Goal: Feedback & Contribution: Contribute content

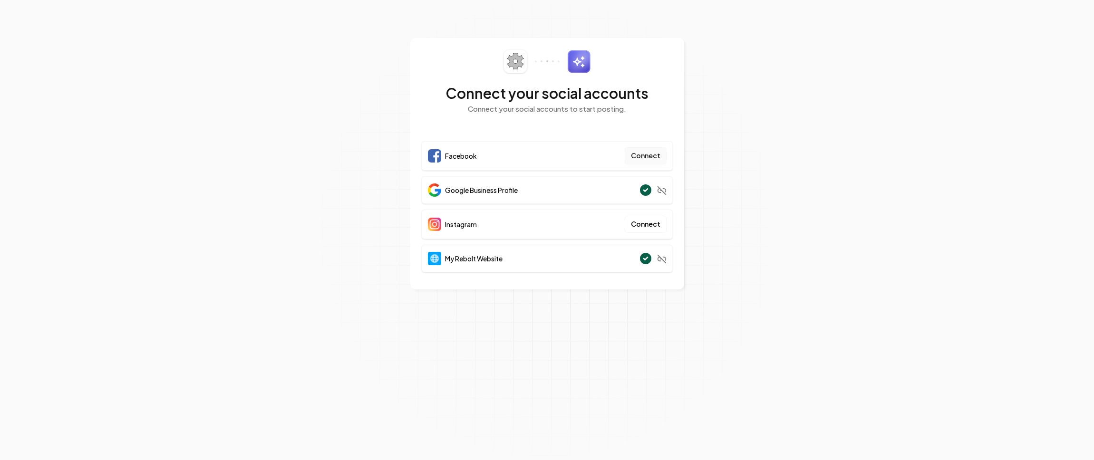
click at [647, 155] on button "Connect" at bounding box center [646, 155] width 42 height 17
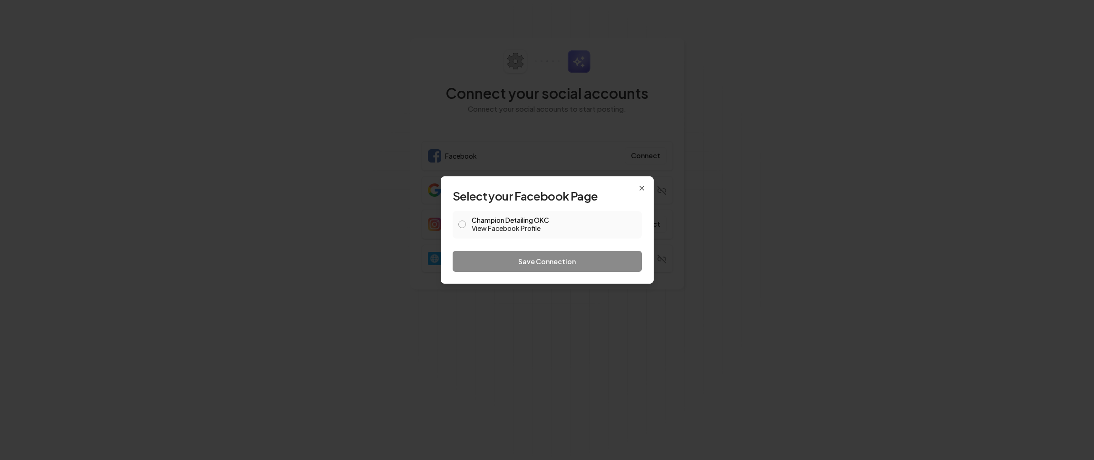
click at [462, 224] on button "Champion Detailing OKC View Facebook Profile" at bounding box center [462, 225] width 8 height 8
click at [494, 257] on button "Save Connection" at bounding box center [547, 261] width 189 height 21
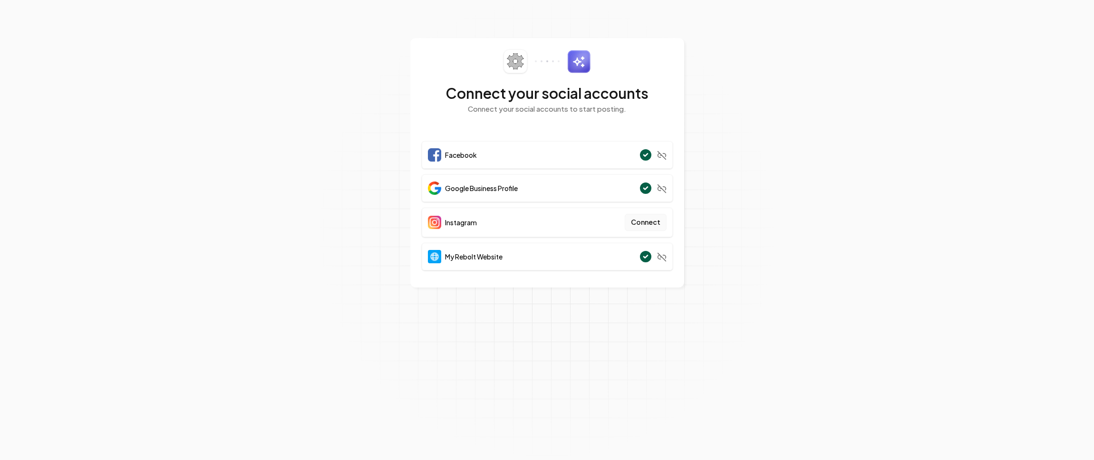
click at [656, 221] on button "Connect" at bounding box center [646, 222] width 42 height 17
click at [641, 226] on button "Connect" at bounding box center [646, 222] width 42 height 17
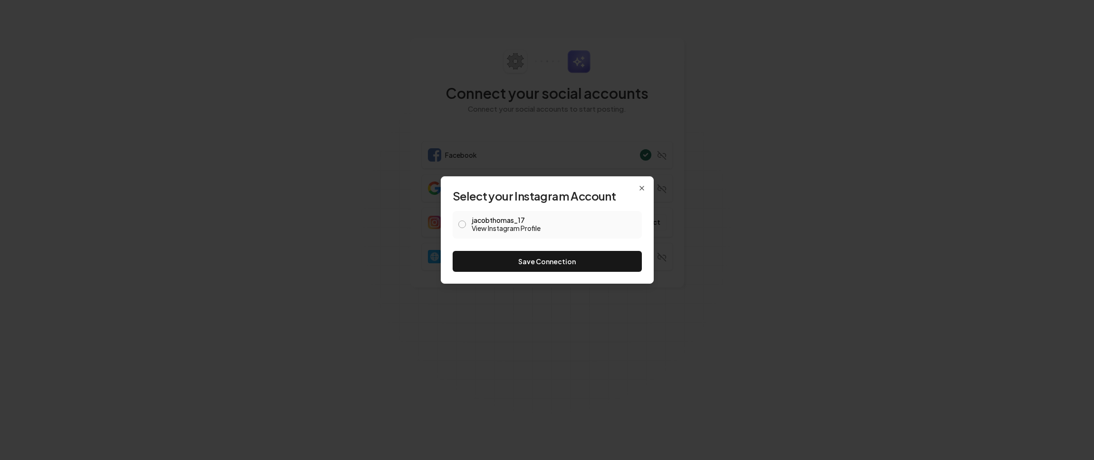
click at [462, 223] on button "jacobthomas_17 View Instagram Profile" at bounding box center [462, 225] width 8 height 8
click at [511, 259] on button "Save Connection" at bounding box center [547, 261] width 189 height 21
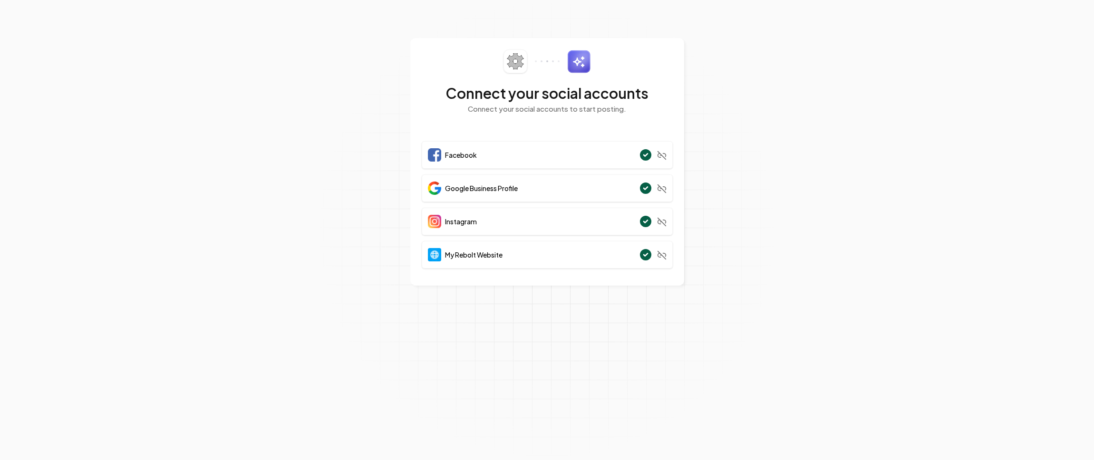
click at [663, 219] on icon at bounding box center [662, 222] width 10 height 10
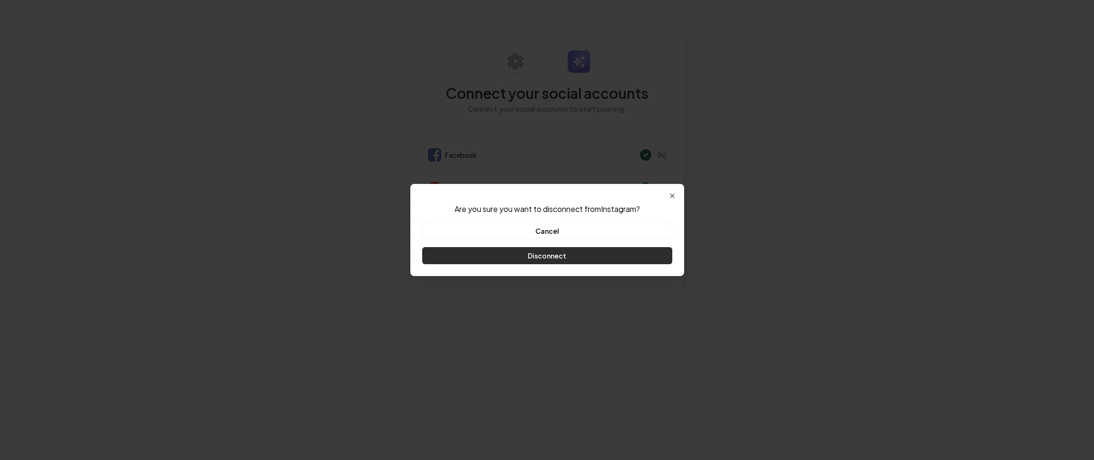
click at [596, 251] on button "Disconnect" at bounding box center [547, 255] width 250 height 17
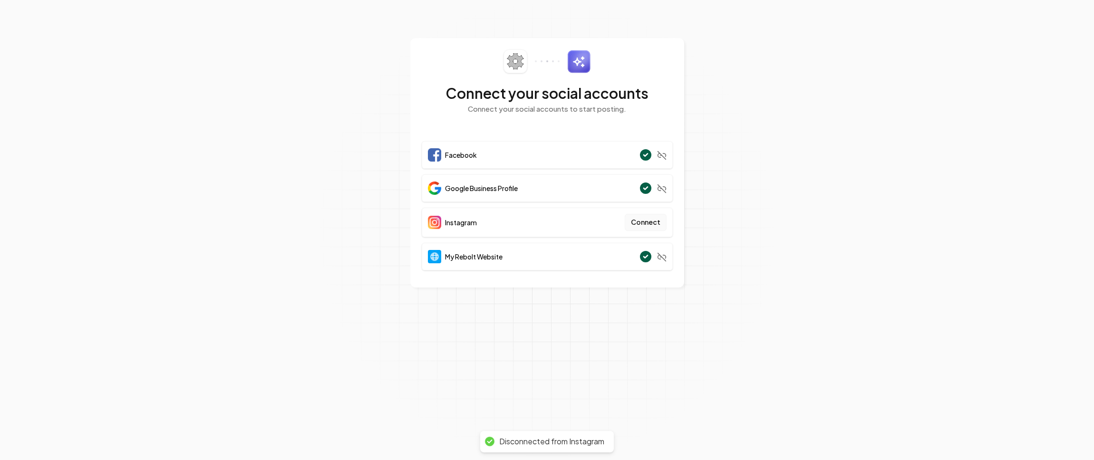
click at [638, 226] on button "Connect" at bounding box center [646, 222] width 42 height 17
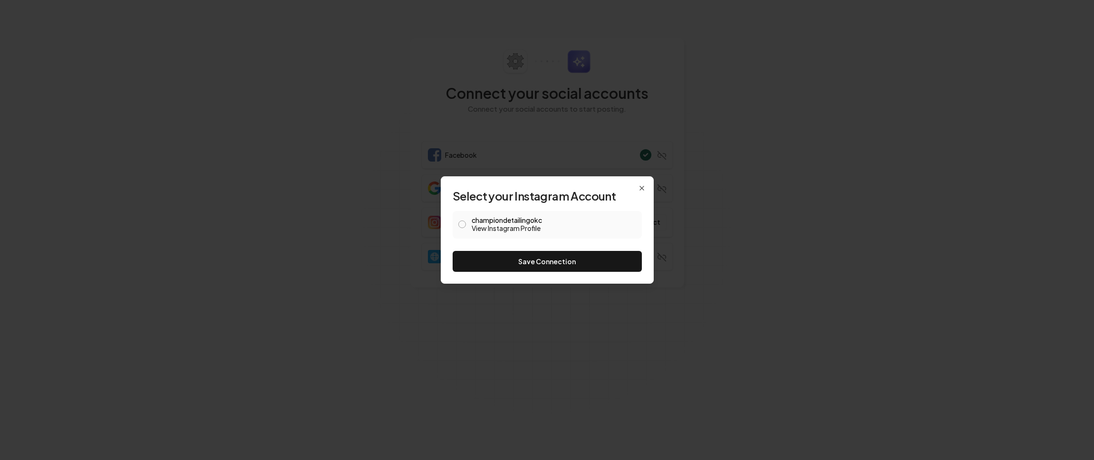
click at [459, 224] on button "championdetailingokc View Instagram Profile" at bounding box center [462, 225] width 8 height 8
click at [493, 260] on button "Save Connection" at bounding box center [547, 261] width 189 height 21
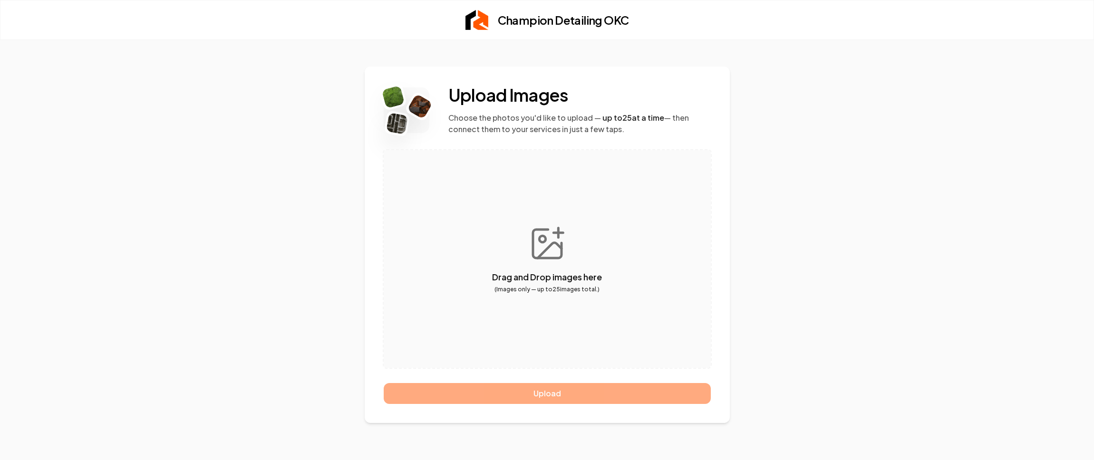
click at [540, 239] on button "button" at bounding box center [547, 259] width 327 height 218
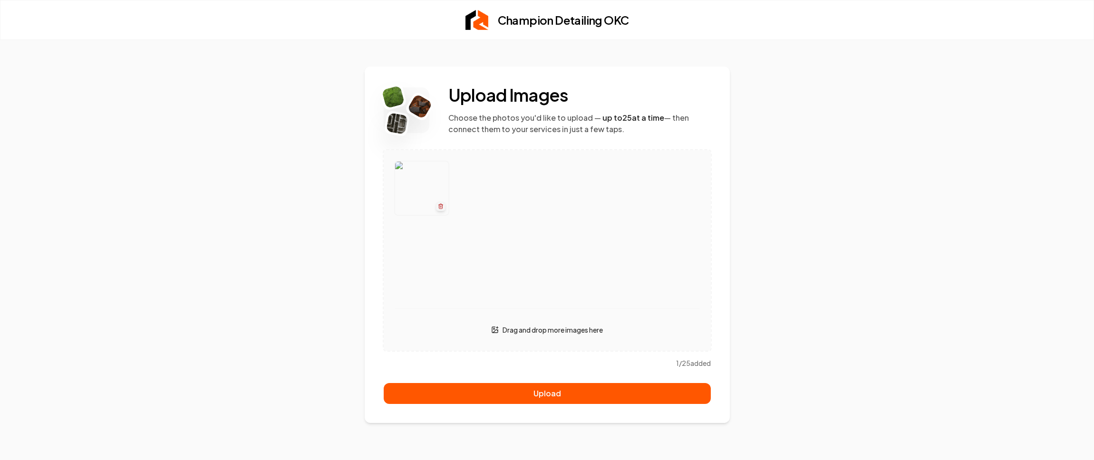
click at [547, 337] on button "button" at bounding box center [547, 250] width 327 height 201
click at [532, 326] on button "button" at bounding box center [547, 250] width 327 height 201
click at [541, 328] on button "button" at bounding box center [547, 250] width 327 height 201
click at [557, 331] on button "button" at bounding box center [547, 250] width 327 height 201
click at [527, 334] on button "button" at bounding box center [547, 250] width 327 height 201
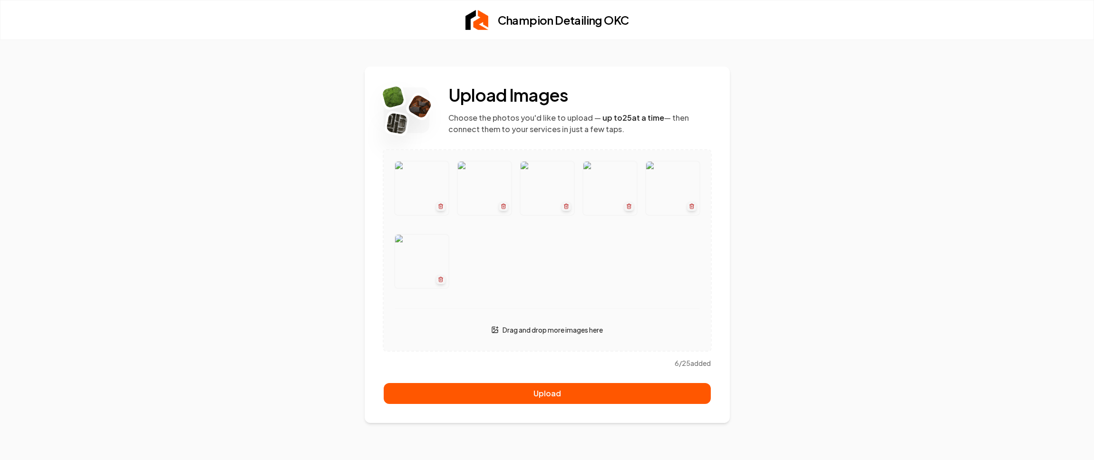
click at [503, 328] on button "button" at bounding box center [547, 250] width 327 height 201
click at [545, 323] on button "button" at bounding box center [547, 250] width 327 height 201
click at [549, 325] on button "button" at bounding box center [547, 250] width 327 height 201
click at [524, 333] on button "button" at bounding box center [547, 250] width 327 height 201
drag, startPoint x: 555, startPoint y: 393, endPoint x: 546, endPoint y: 374, distance: 20.6
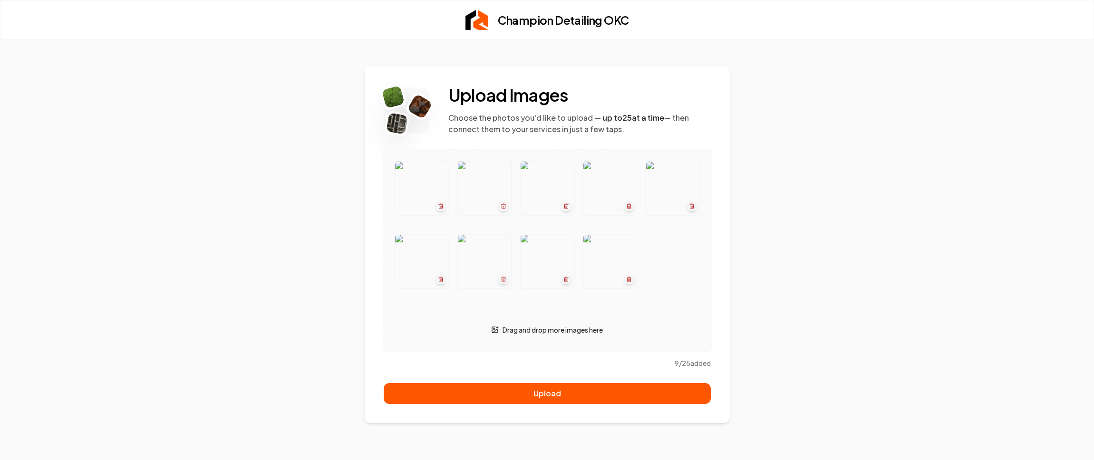
click at [555, 393] on button "Upload" at bounding box center [547, 393] width 327 height 21
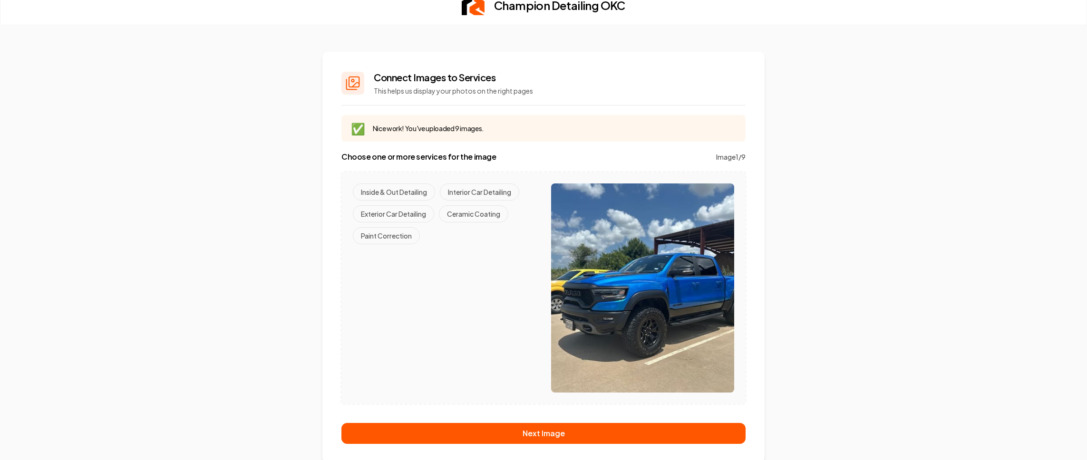
scroll to position [18, 0]
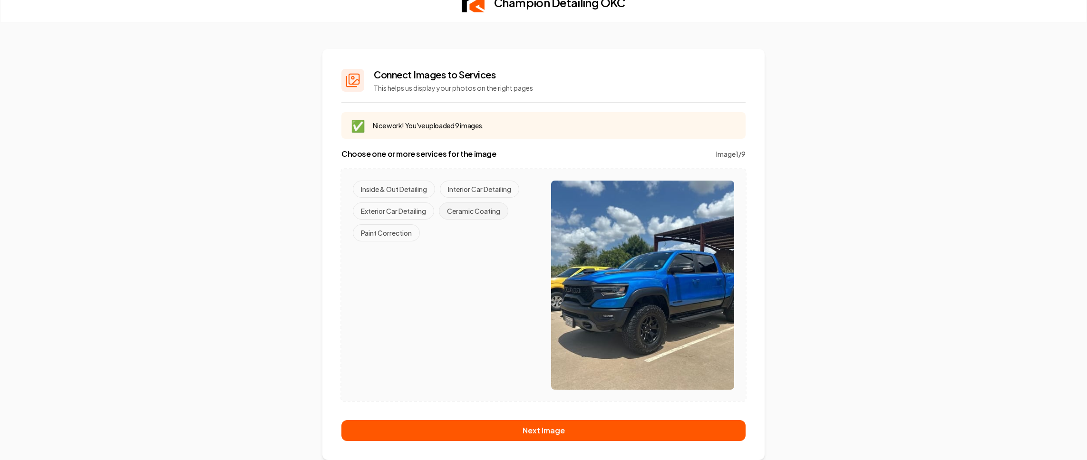
click at [452, 210] on button "Ceramic Coating" at bounding box center [473, 211] width 69 height 17
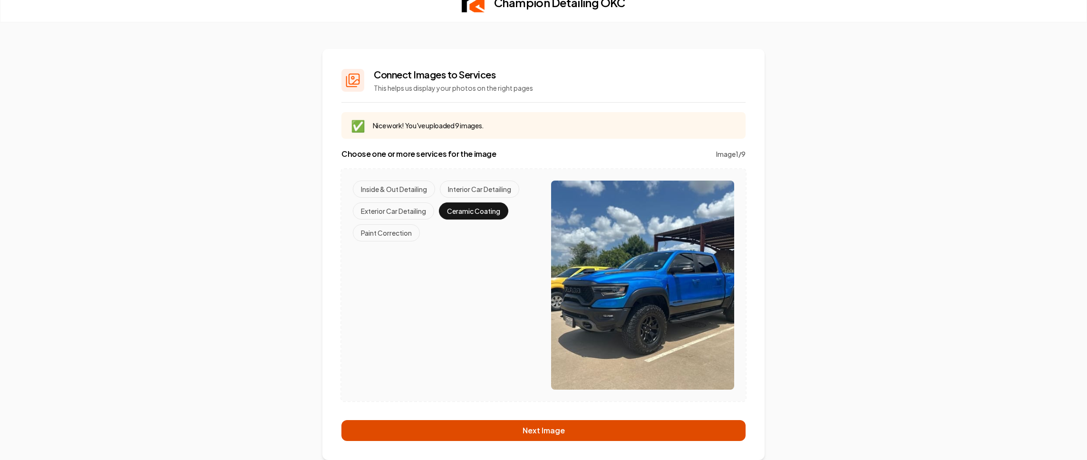
click at [517, 424] on button "Next Image" at bounding box center [543, 430] width 404 height 21
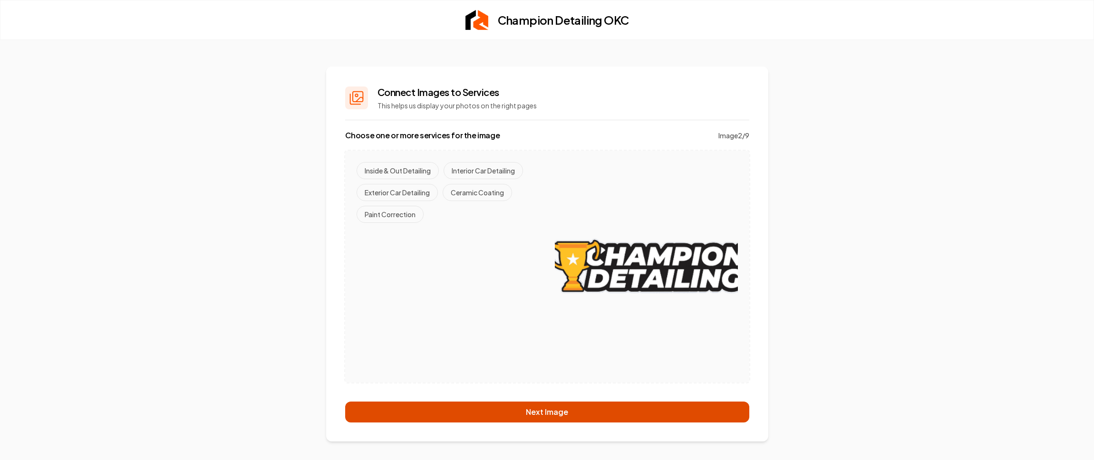
click at [571, 417] on button "Next Image" at bounding box center [547, 412] width 404 height 21
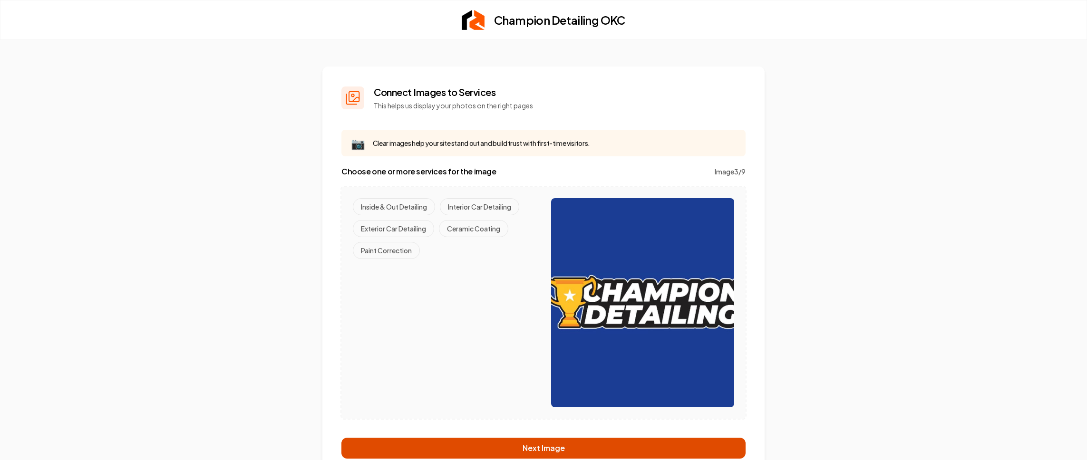
click at [506, 455] on button "Next Image" at bounding box center [543, 448] width 404 height 21
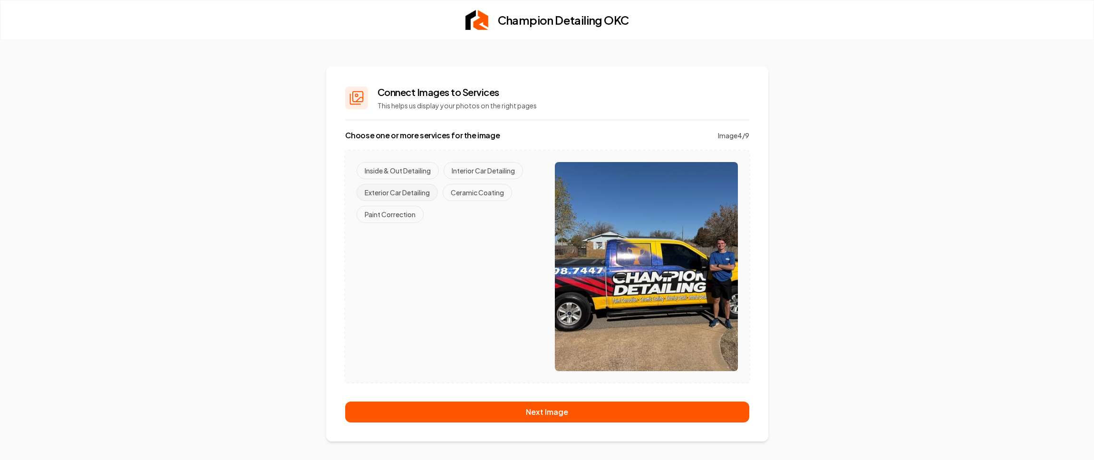
click at [425, 192] on button "Exterior Car Detailing" at bounding box center [397, 192] width 81 height 17
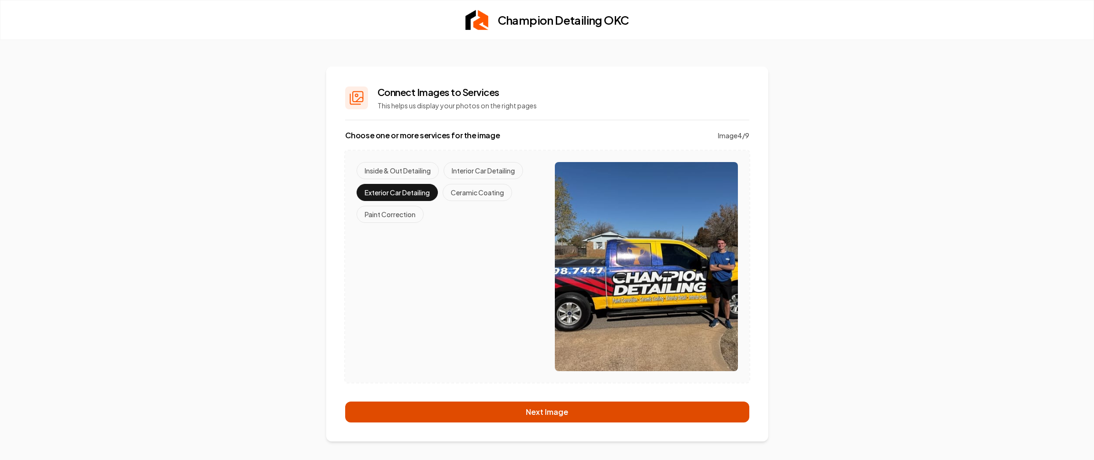
click at [501, 409] on button "Next Image" at bounding box center [547, 412] width 404 height 21
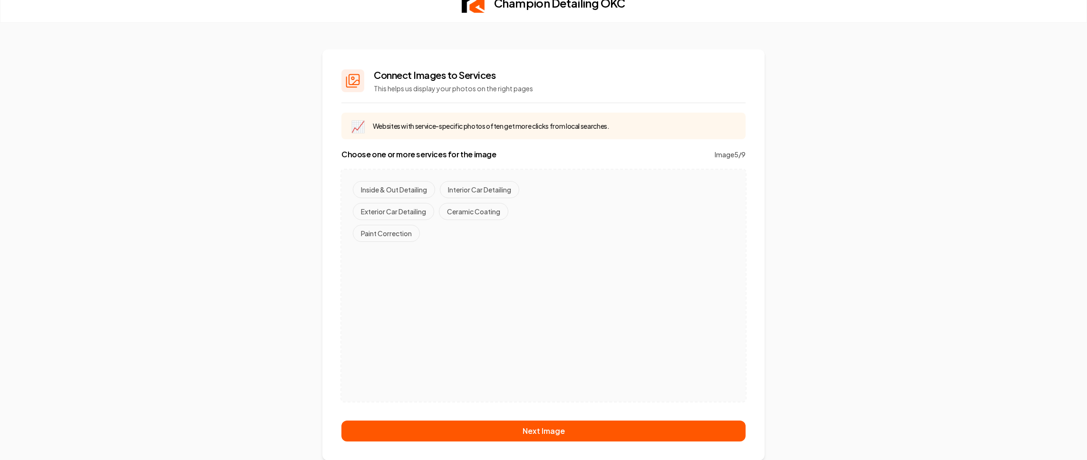
scroll to position [18, 0]
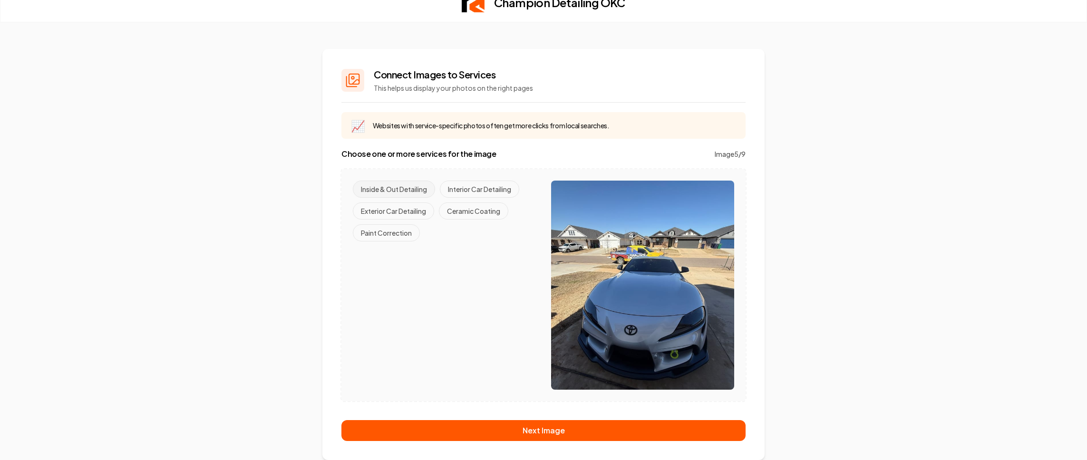
click at [412, 192] on button "Inside & Out Detailing" at bounding box center [394, 189] width 82 height 17
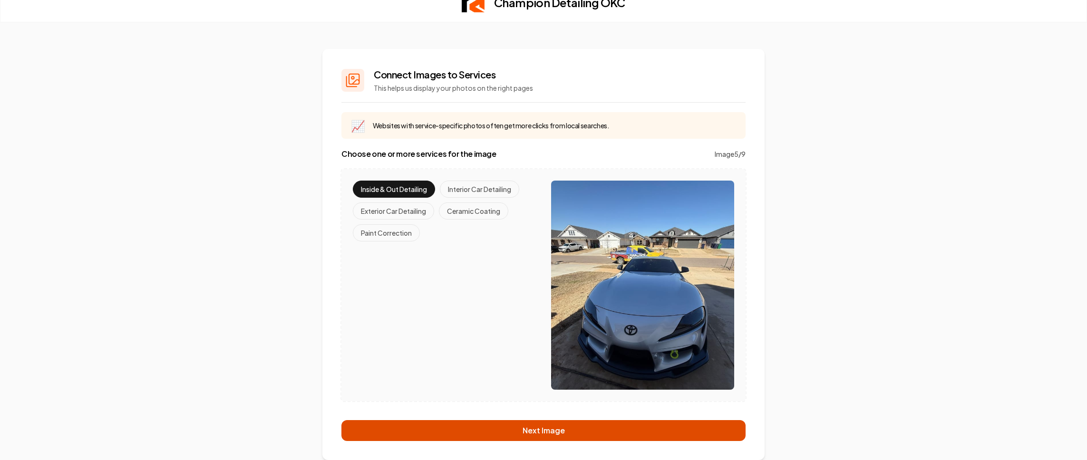
click at [489, 426] on button "Next Image" at bounding box center [543, 430] width 404 height 21
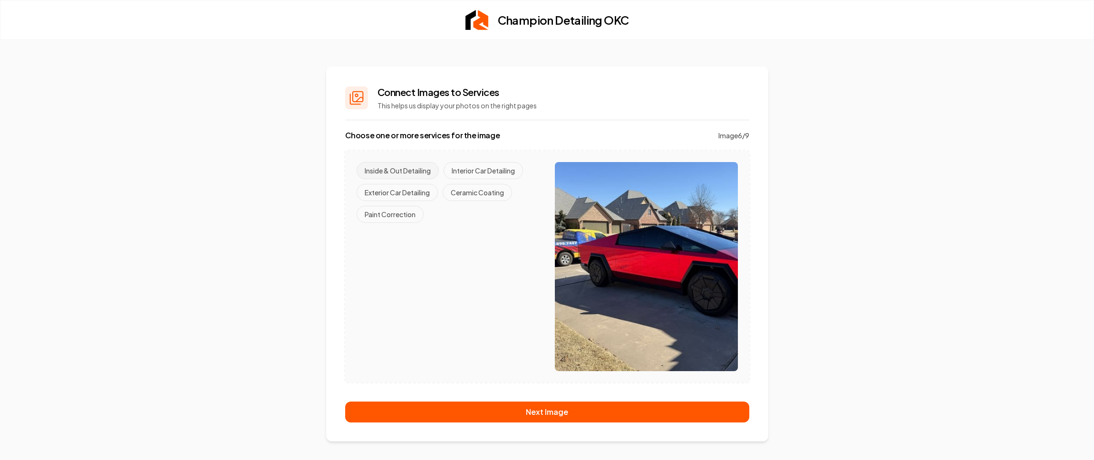
click at [416, 172] on button "Inside & Out Detailing" at bounding box center [398, 170] width 82 height 17
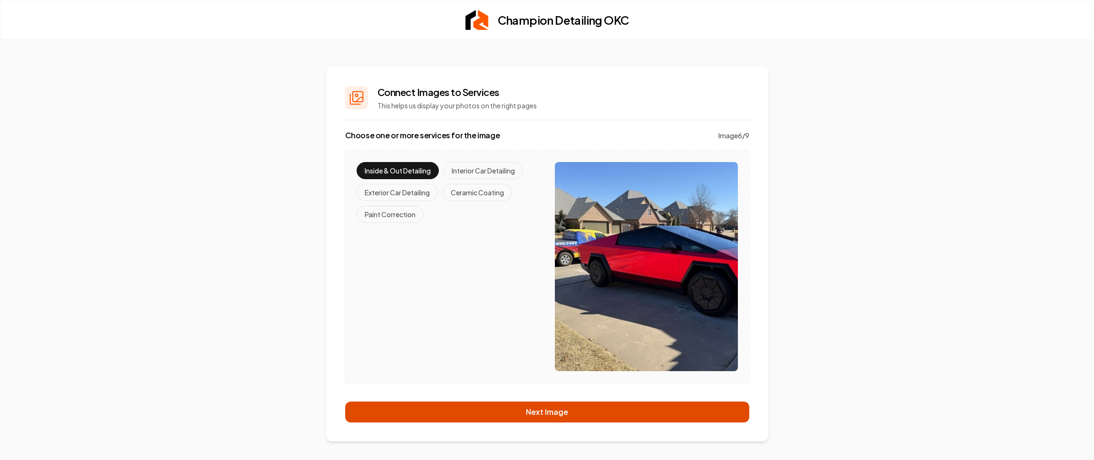
click at [542, 404] on button "Next Image" at bounding box center [547, 412] width 404 height 21
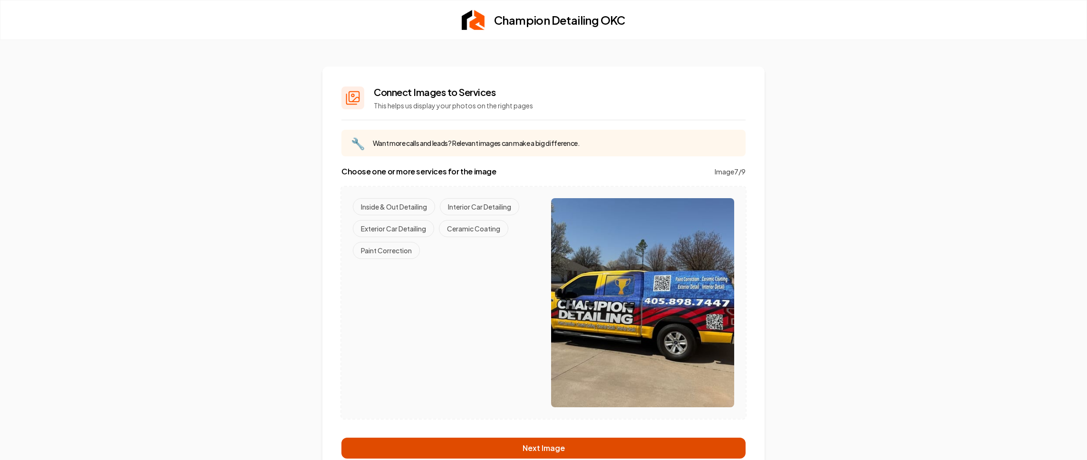
click at [534, 447] on button "Next Image" at bounding box center [543, 448] width 404 height 21
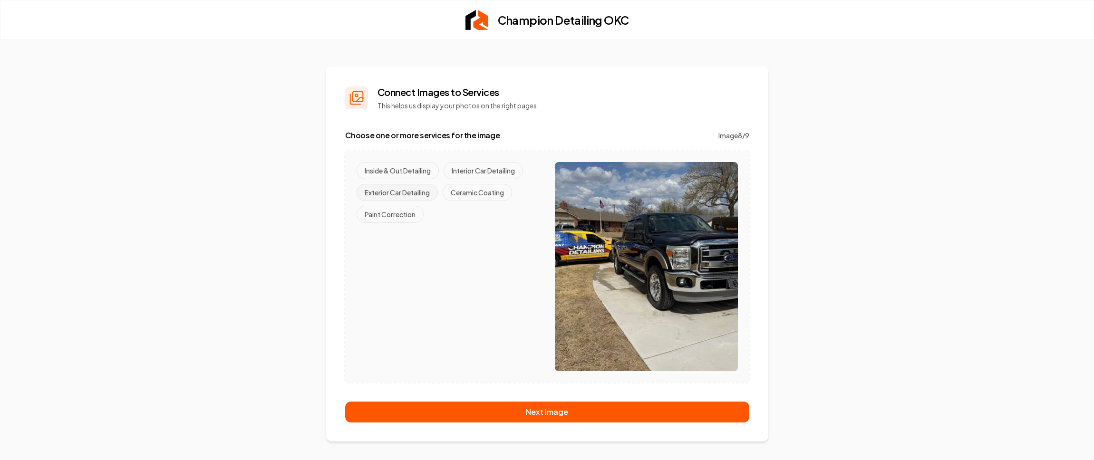
click at [419, 192] on button "Exterior Car Detailing" at bounding box center [397, 192] width 81 height 17
click at [529, 423] on div "Connect Images to Services This helps us display your photos on the right pages…" at bounding box center [547, 254] width 442 height 375
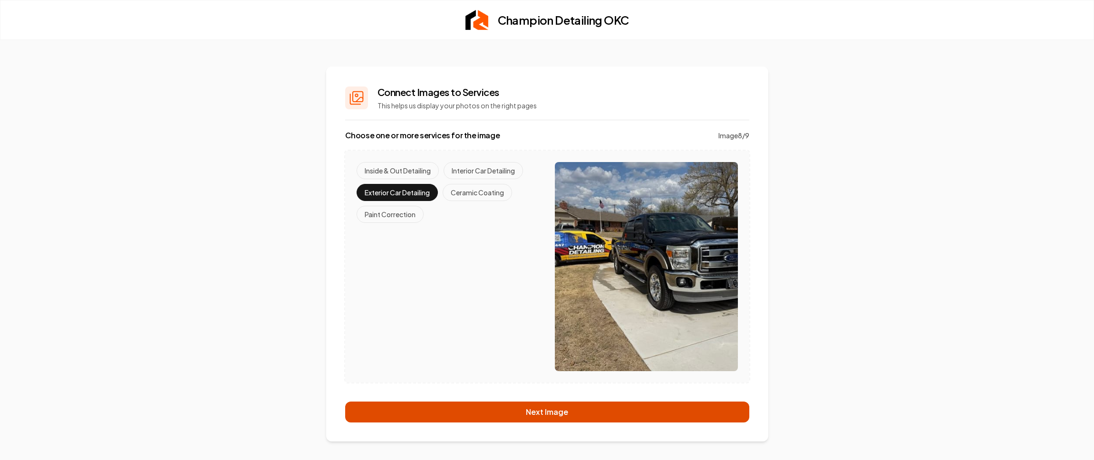
click at [524, 416] on button "Next Image" at bounding box center [547, 412] width 404 height 21
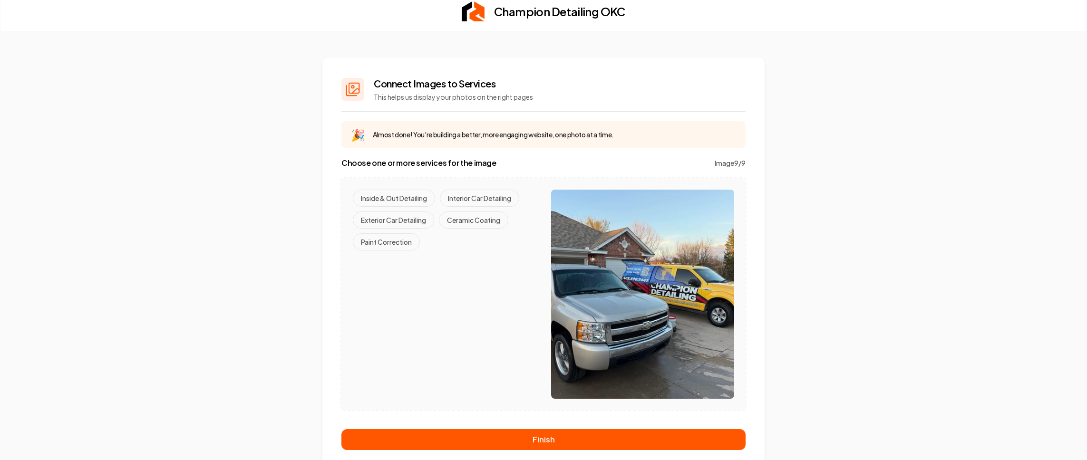
scroll to position [9, 0]
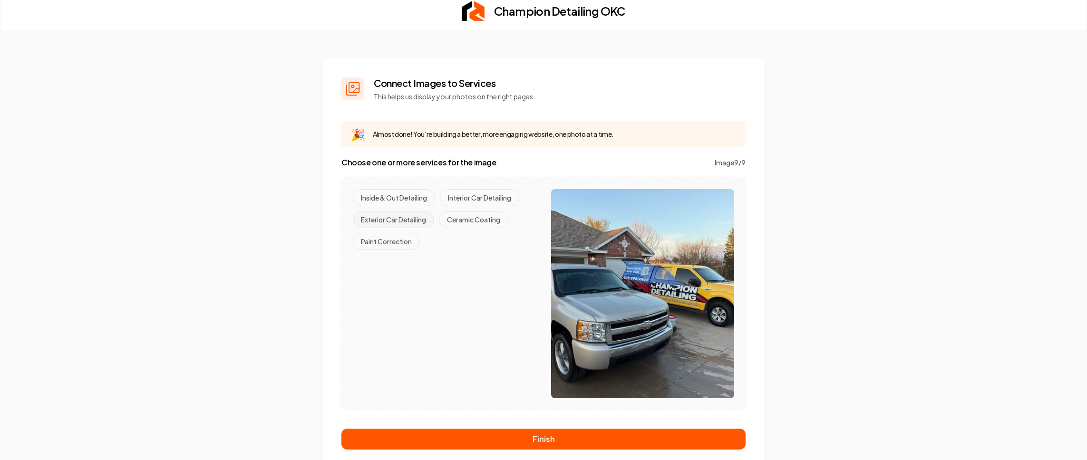
click at [411, 220] on button "Exterior Car Detailing" at bounding box center [393, 219] width 81 height 17
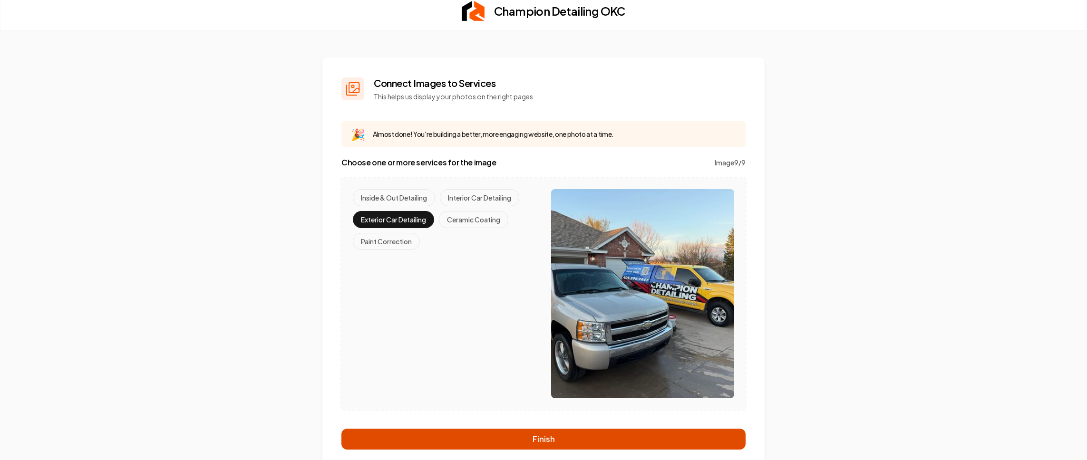
click at [508, 434] on button "Finish" at bounding box center [543, 439] width 404 height 21
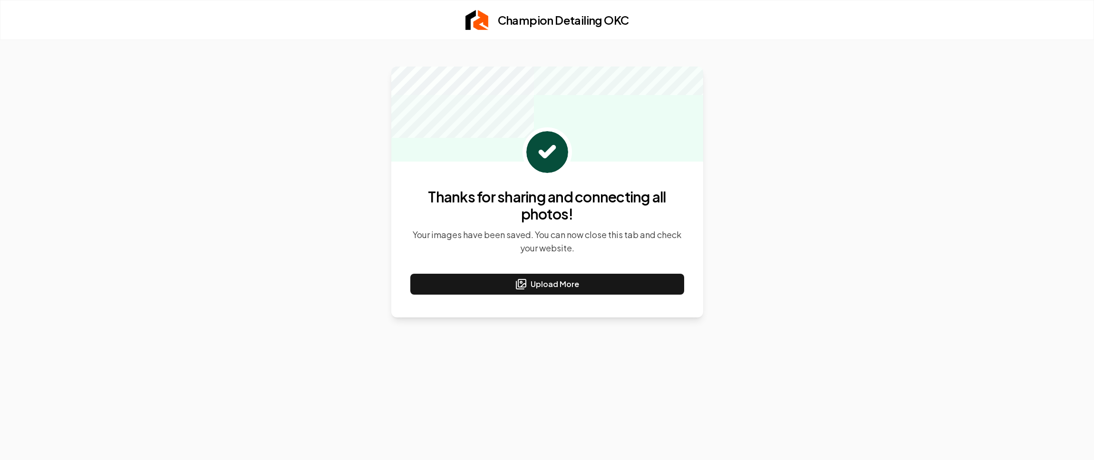
click at [510, 245] on p "Your images have been saved. You can now close this tab and check your website." at bounding box center [547, 241] width 274 height 27
click at [543, 236] on p "Your images have been saved. You can now close this tab and check your website." at bounding box center [547, 241] width 274 height 27
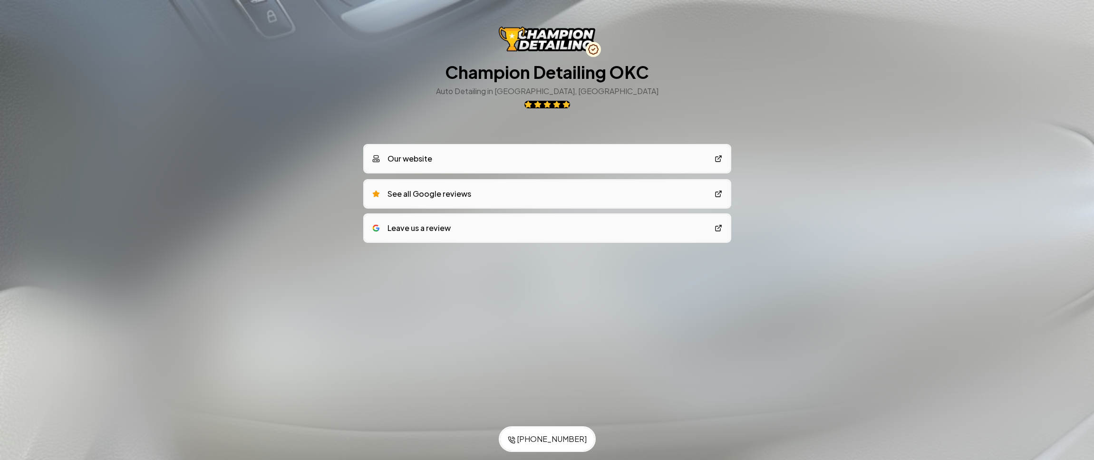
click at [446, 169] on link "Our website" at bounding box center [547, 158] width 365 height 27
click at [509, 238] on link "Leave us a review" at bounding box center [547, 227] width 365 height 27
click at [487, 193] on link "See all Google reviews" at bounding box center [547, 193] width 365 height 27
